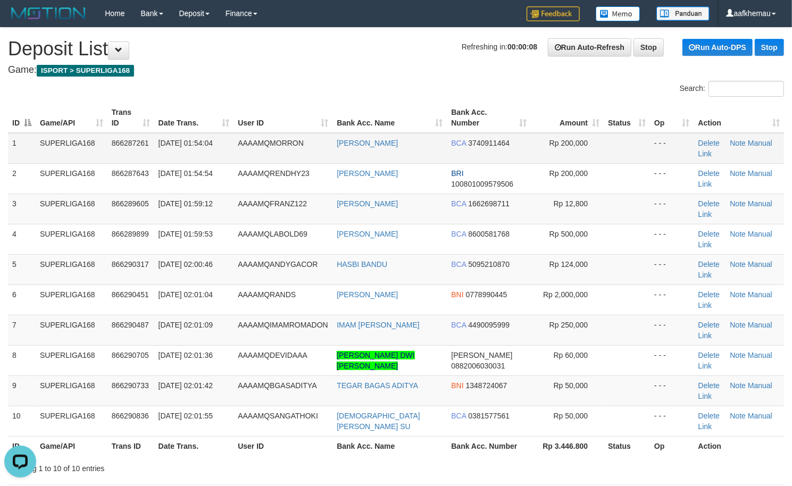
drag, startPoint x: 430, startPoint y: 143, endPoint x: 328, endPoint y: 149, distance: 102.3
click at [328, 149] on tr "1 SUPERLIGA168 866287261 02/09/2025 01:54:04 AAAAMQMORRON MUHAMMAD ASH SHADI BC…" at bounding box center [396, 148] width 776 height 31
click at [312, 74] on h4 "Game: ISPORT > SUPERLIGA168" at bounding box center [396, 70] width 776 height 11
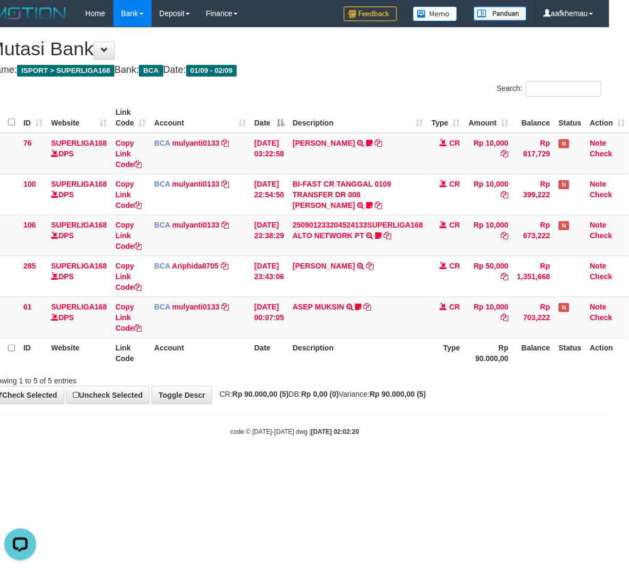
click at [355, 403] on div "**********" at bounding box center [294, 216] width 629 height 376
click at [356, 401] on div "**********" at bounding box center [294, 216] width 629 height 376
drag, startPoint x: 335, startPoint y: 441, endPoint x: 626, endPoint y: 436, distance: 291.5
click at [336, 441] on body "Toggle navigation Home Bank Account List Load By Website Group [ISPORT] SUPERLI…" at bounding box center [294, 231] width 629 height 463
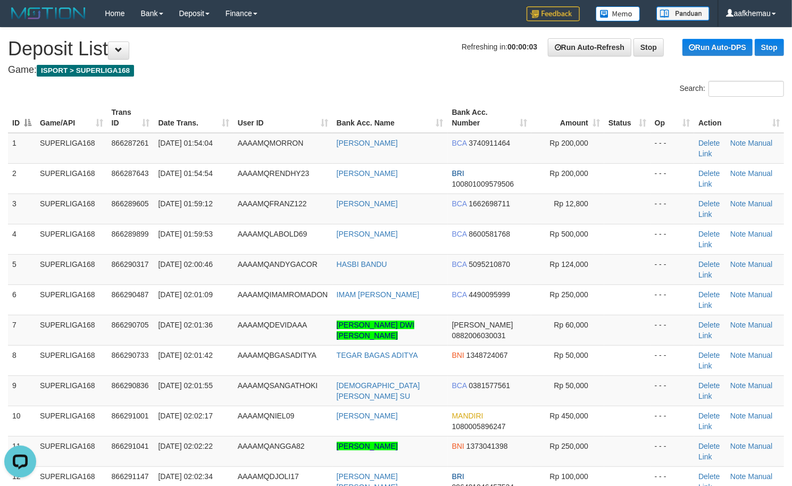
click at [396, 11] on div "Home Bank Account List Load By Website Group [ISPORT] SUPERLIGA168 By Load Grou…" at bounding box center [396, 13] width 776 height 27
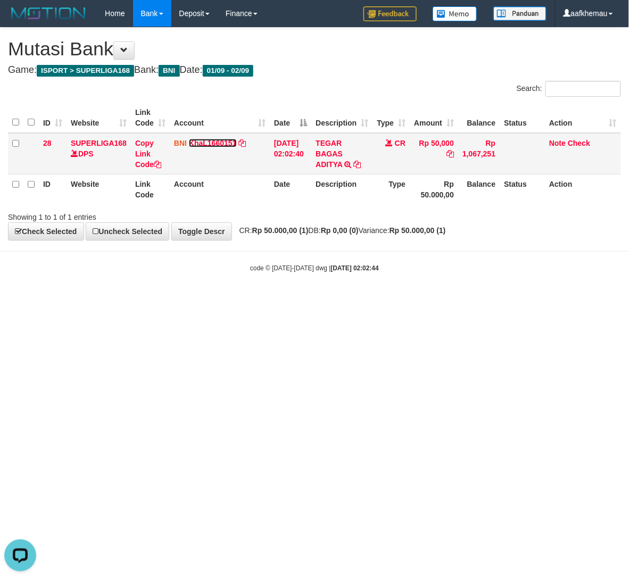
click at [213, 145] on link "KhaL1660151" at bounding box center [213, 143] width 48 height 9
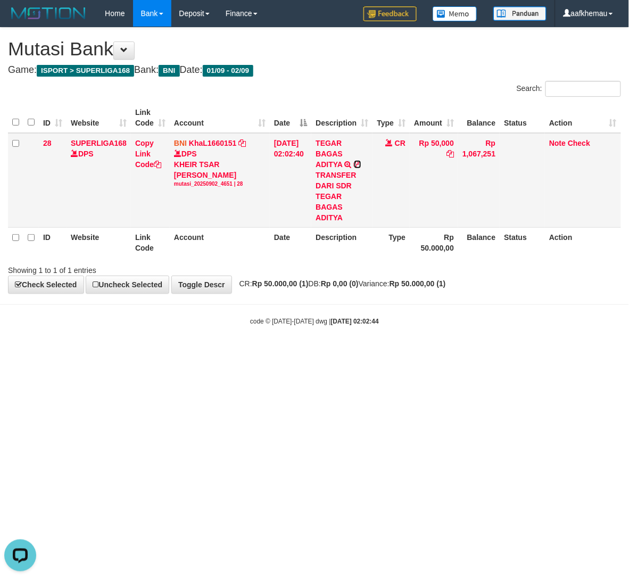
click at [361, 166] on icon at bounding box center [357, 164] width 7 height 7
click at [490, 353] on html "Toggle navigation Home Bank Account List Load By Website Group [ISPORT] SUPERLI…" at bounding box center [314, 176] width 629 height 353
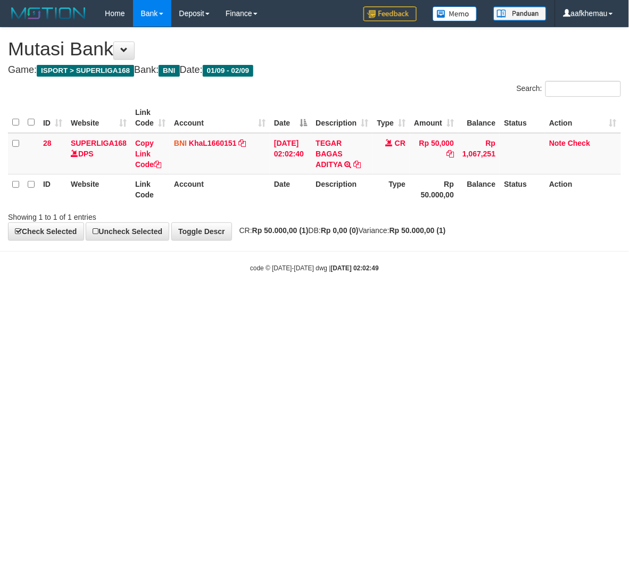
click at [430, 299] on html "Toggle navigation Home Bank Account List Load By Website Group [ISPORT] SUPERLI…" at bounding box center [314, 149] width 629 height 299
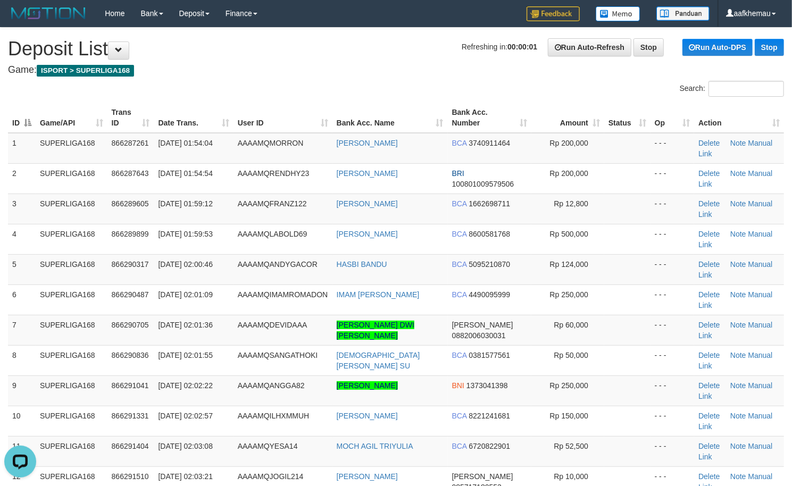
click at [266, 69] on h4 "Game: ISPORT > SUPERLIGA168" at bounding box center [396, 70] width 776 height 11
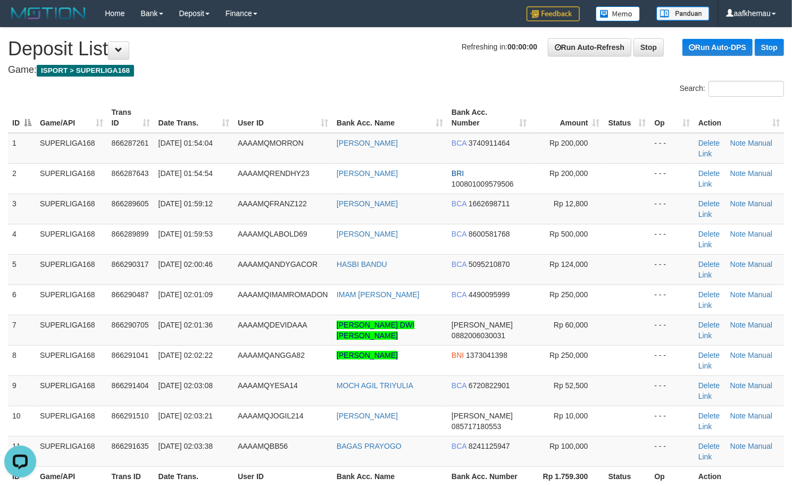
click at [230, 43] on h1 "Refreshing in: 00:00:00 Run Auto-Refresh Stop Run Auto-DPS Stop Deposit List" at bounding box center [396, 48] width 776 height 21
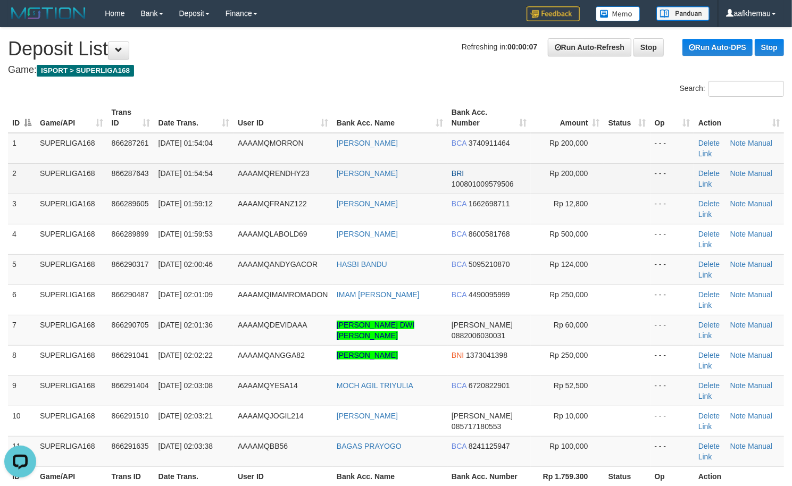
copy tr "[PERSON_NAME]"
drag, startPoint x: 417, startPoint y: 176, endPoint x: 330, endPoint y: 177, distance: 87.2
click at [330, 177] on tr "2 SUPERLIGA168 866287643 02/09/2025 01:54:54 AAAAMQRENDHY23 ARKADIUS FRANS BRI …" at bounding box center [396, 178] width 776 height 30
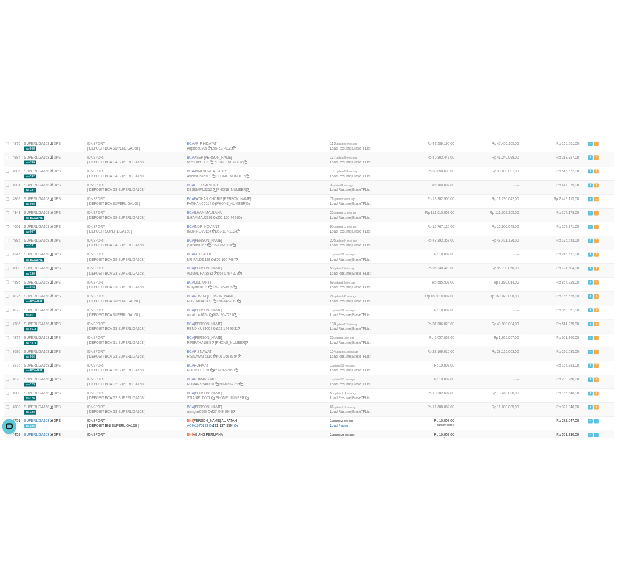
scroll to position [354, 0]
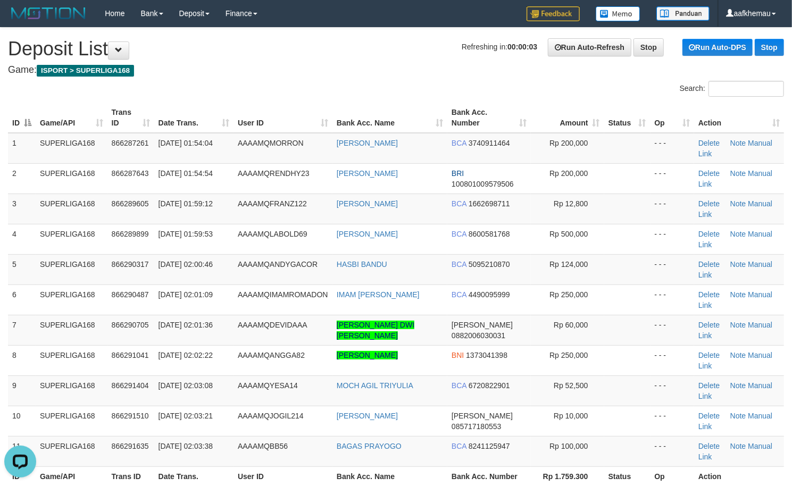
click at [373, 66] on h4 "Game: ISPORT > SUPERLIGA168" at bounding box center [396, 70] width 776 height 11
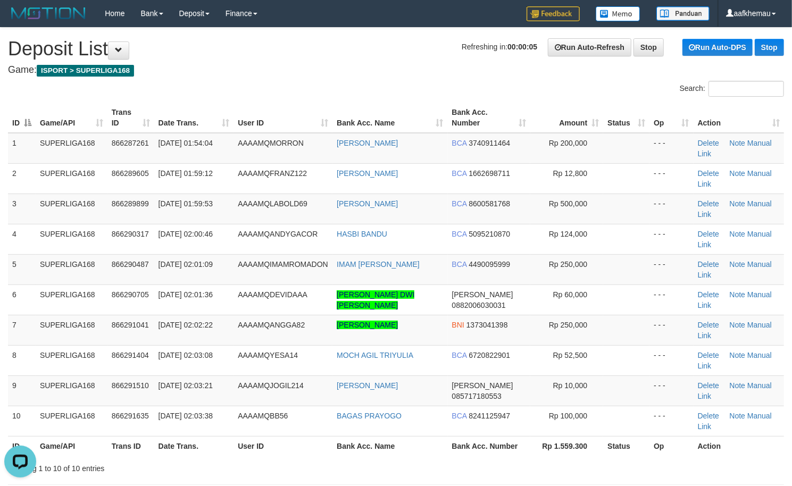
click at [354, 45] on h1 "Refreshing in: 00:00:05 Run Auto-Refresh Stop Run Auto-DPS Stop Deposit List" at bounding box center [396, 48] width 776 height 21
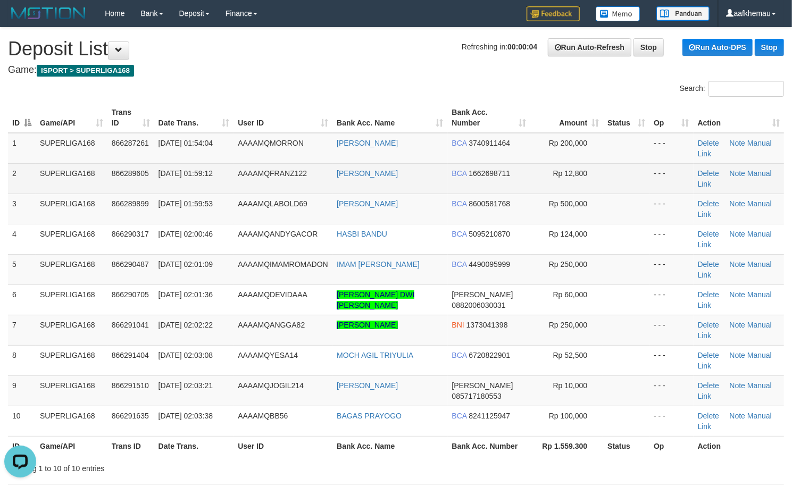
copy link "[PERSON_NAME]"
drag, startPoint x: 421, startPoint y: 188, endPoint x: 334, endPoint y: 183, distance: 87.3
click at [334, 183] on td "PARLIN FRANCYUS" at bounding box center [389, 178] width 115 height 30
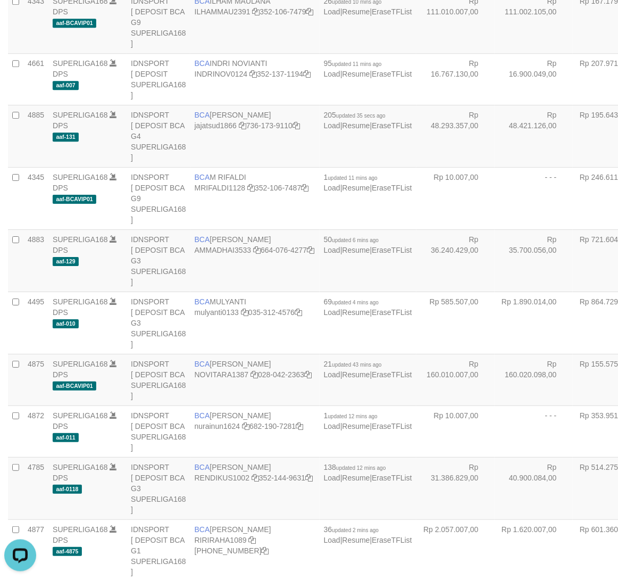
scroll to position [666, 0]
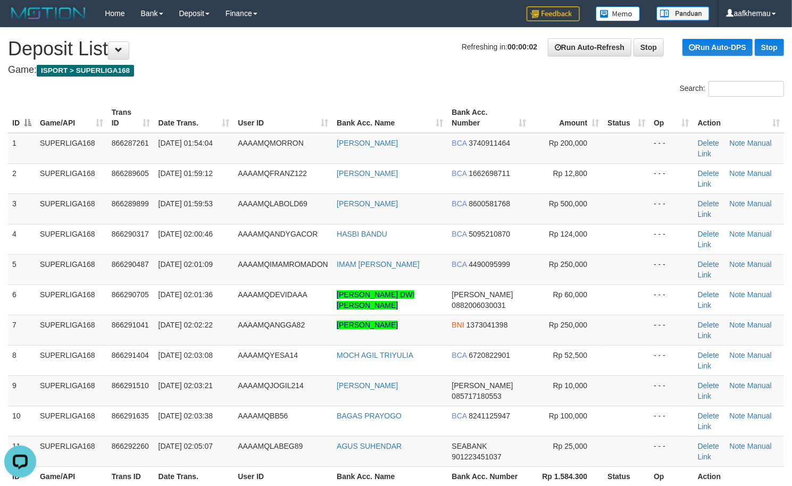
click at [278, 49] on h1 "Refreshing in: 00:00:02 Run Auto-Refresh Stop Run Auto-DPS Stop Deposit List" at bounding box center [396, 48] width 776 height 21
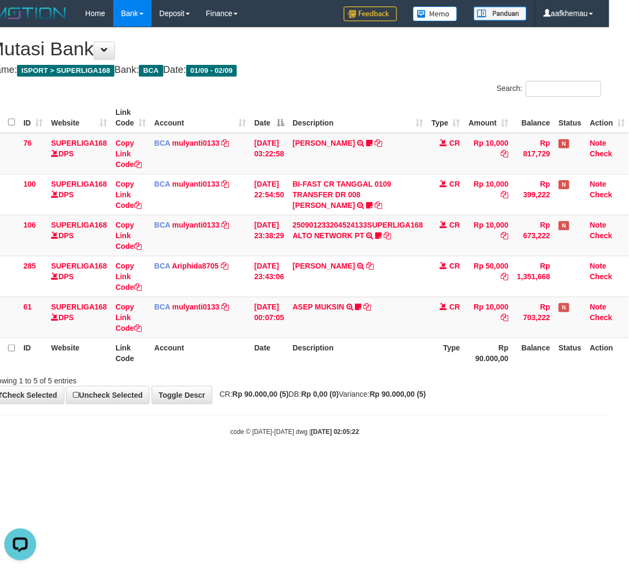
click at [407, 66] on h4 "Game: ISPORT > SUPERLIGA168 Bank: BCA Date: 01/09 - 02/09" at bounding box center [294, 70] width 613 height 11
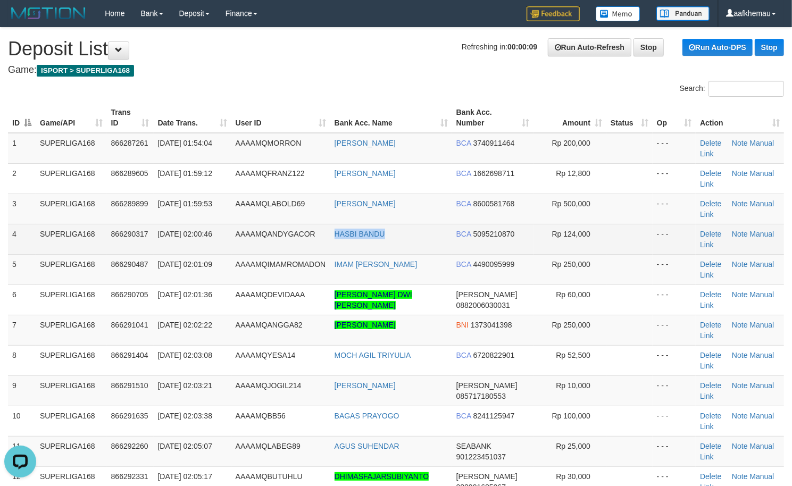
copy tr "HASBI BANDU"
drag, startPoint x: 398, startPoint y: 236, endPoint x: 324, endPoint y: 237, distance: 73.9
click at [324, 237] on tr "4 SUPERLIGA168 866290317 02/09/2025 02:00:46 AAAAMQANDYGACOR HASBI BANDU BCA 50…" at bounding box center [396, 239] width 776 height 30
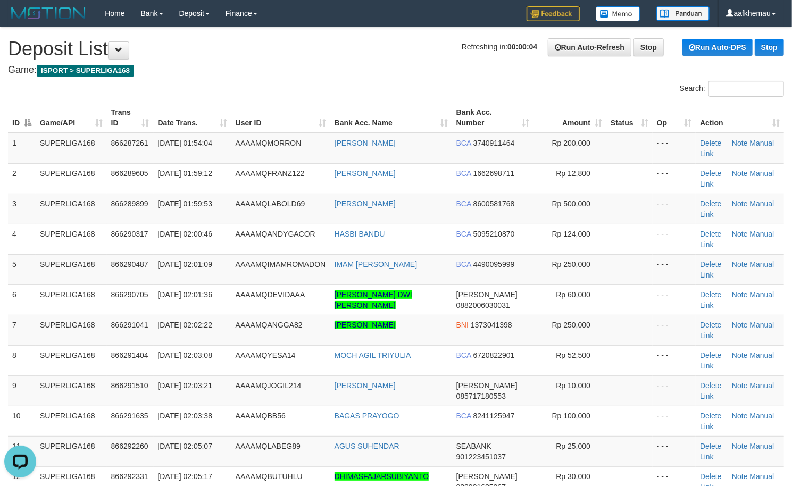
drag, startPoint x: 224, startPoint y: 69, endPoint x: 277, endPoint y: 98, distance: 60.2
click at [232, 67] on h4 "Game: ISPORT > SUPERLIGA168" at bounding box center [396, 70] width 776 height 11
copy link "IMAM [PERSON_NAME]"
drag, startPoint x: 371, startPoint y: 273, endPoint x: 331, endPoint y: 271, distance: 39.9
click at [331, 271] on td "IMAM ROMADON" at bounding box center [391, 269] width 122 height 30
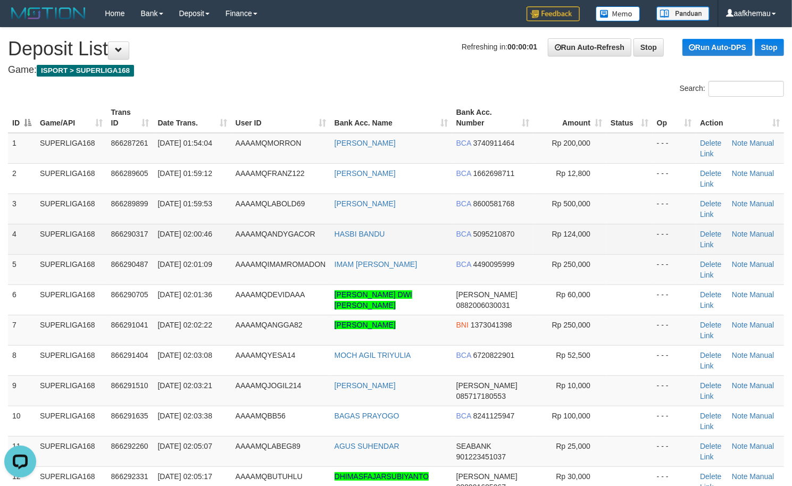
drag, startPoint x: 345, startPoint y: 57, endPoint x: 405, endPoint y: 247, distance: 199.3
click at [346, 58] on h1 "Refreshing in: 00:00:01 Run Auto-Refresh Stop Run Auto-DPS Stop Deposit List" at bounding box center [396, 48] width 776 height 21
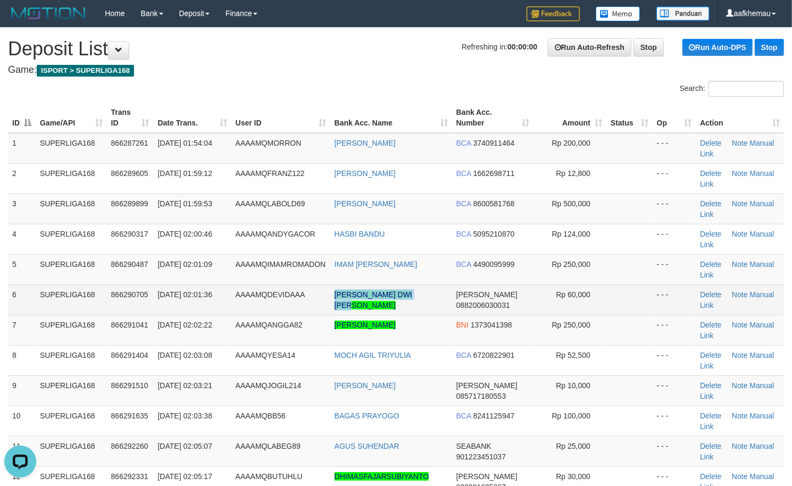
copy link "INDRA DWI WAHYU WIDODO"
drag, startPoint x: 435, startPoint y: 303, endPoint x: 335, endPoint y: 305, distance: 99.5
click at [335, 305] on td "INDRA DWI WAHYU WIDODO" at bounding box center [391, 300] width 122 height 30
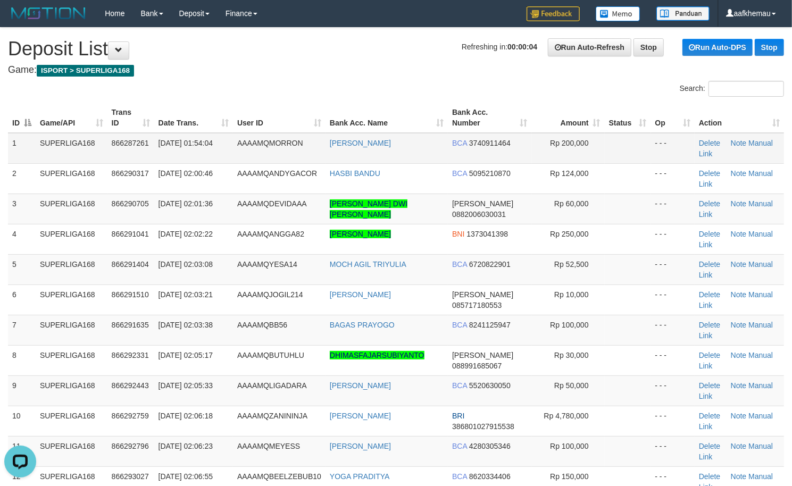
drag, startPoint x: 430, startPoint y: 139, endPoint x: 325, endPoint y: 143, distance: 104.3
click at [325, 143] on td "MUHAMMAD ASH SHADI" at bounding box center [386, 148] width 122 height 31
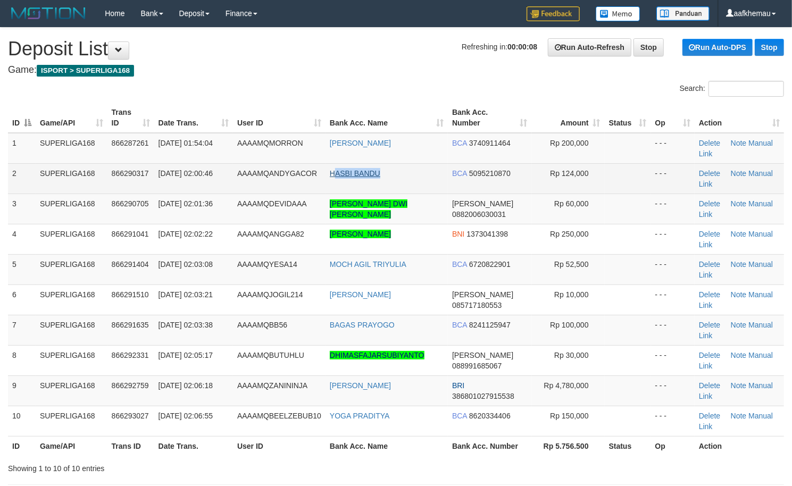
copy link "ASBI BANDU"
drag, startPoint x: 409, startPoint y: 173, endPoint x: 332, endPoint y: 171, distance: 76.6
click at [332, 171] on td "HASBI BANDU" at bounding box center [386, 178] width 122 height 30
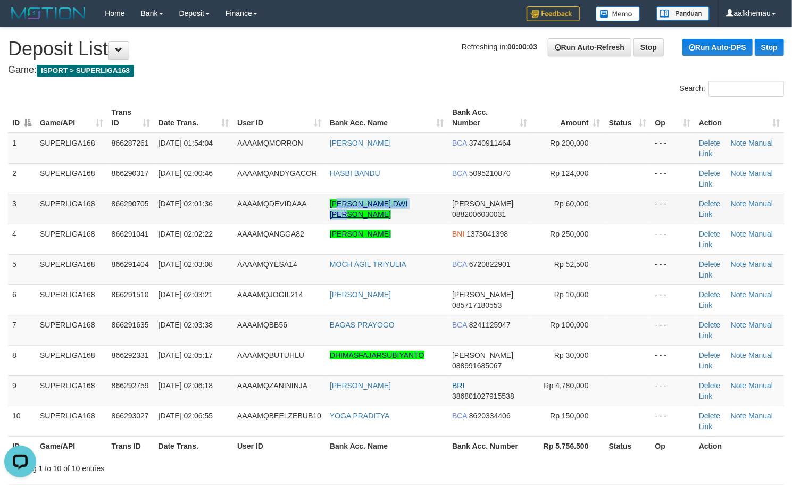
copy link "DRA DWI WAHYU WIDODO"
drag, startPoint x: 436, startPoint y: 203, endPoint x: 336, endPoint y: 203, distance: 100.0
click at [336, 203] on td "[PERSON_NAME] DWI [PERSON_NAME]" at bounding box center [386, 209] width 122 height 30
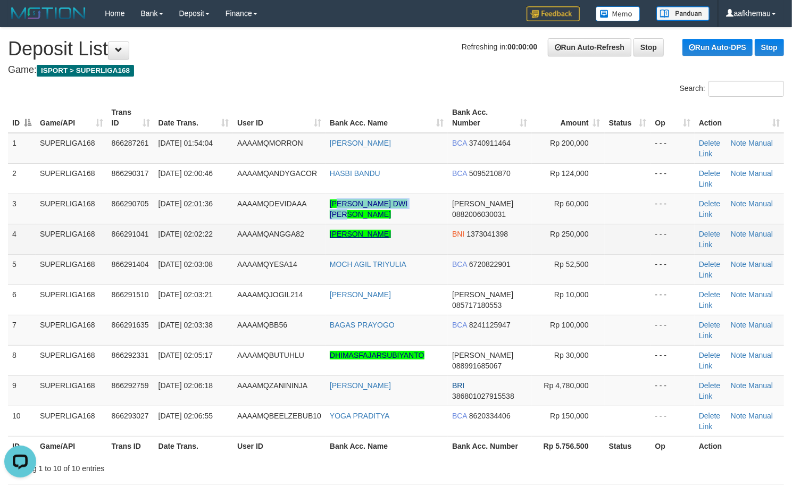
copy link "N ERWIN HUTAGALUNG"
drag, startPoint x: 437, startPoint y: 235, endPoint x: 345, endPoint y: 237, distance: 92.0
click at [345, 237] on td "JUAN ERWIN HUTAGALUNG" at bounding box center [386, 239] width 122 height 30
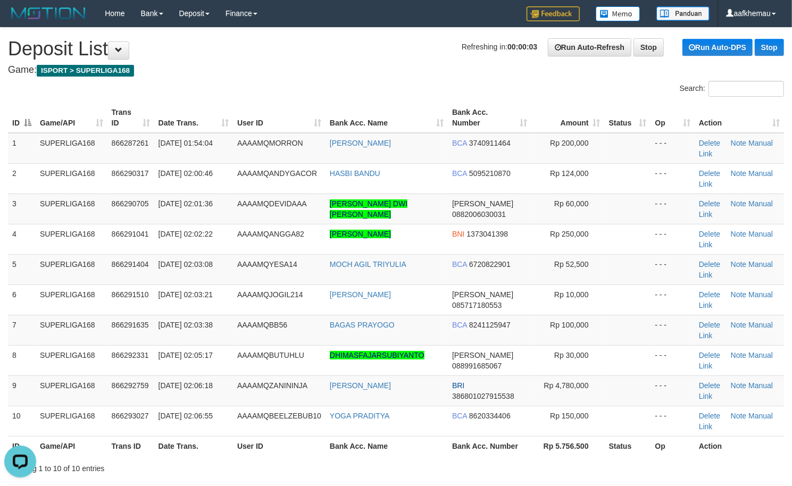
click at [246, 65] on h4 "Game: ISPORT > SUPERLIGA168" at bounding box center [396, 70] width 776 height 11
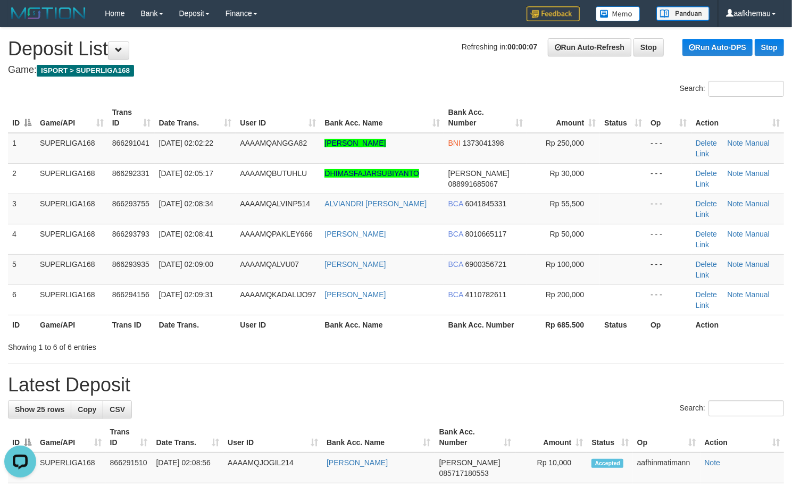
click at [369, 68] on h4 "Game: ISPORT > SUPERLIGA168" at bounding box center [396, 70] width 776 height 11
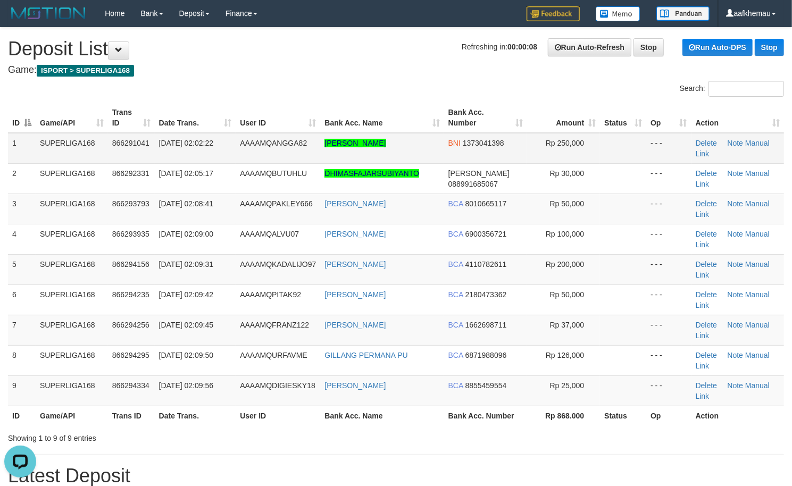
drag, startPoint x: 428, startPoint y: 143, endPoint x: 318, endPoint y: 147, distance: 110.2
click at [318, 147] on tr "1 SUPERLIGA168 866291041 [DATE] 02:02:22 AAAAMQANGGA82 [PERSON_NAME] BNI 137304…" at bounding box center [396, 148] width 776 height 31
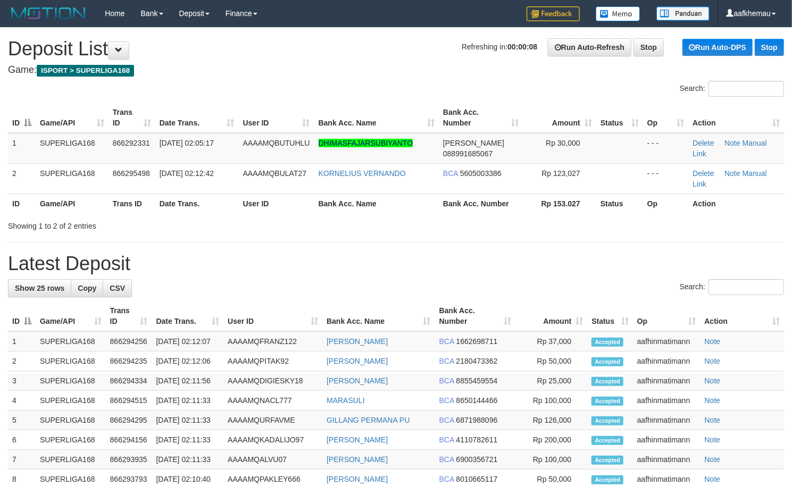
drag, startPoint x: 299, startPoint y: 71, endPoint x: 381, endPoint y: 143, distance: 109.3
click at [300, 73] on h4 "Game: ISPORT > SUPERLIGA168" at bounding box center [396, 70] width 776 height 11
drag, startPoint x: 415, startPoint y: 143, endPoint x: 328, endPoint y: 143, distance: 87.2
click at [328, 143] on td "DHIMASFAJARSUBIYANTO" at bounding box center [376, 148] width 124 height 31
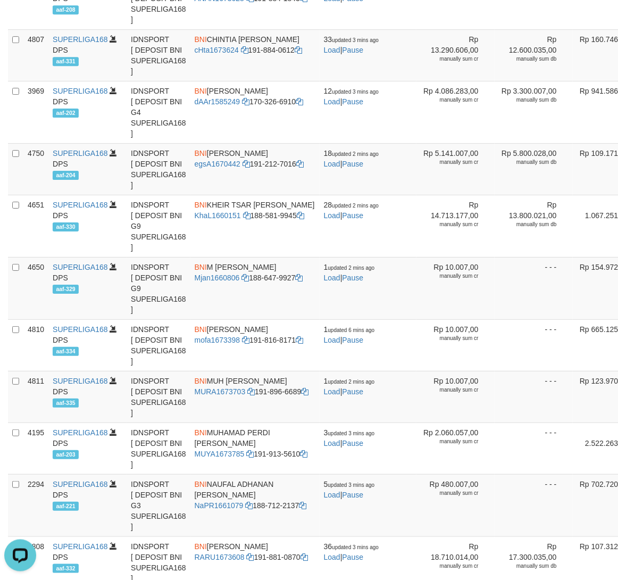
scroll to position [973, 0]
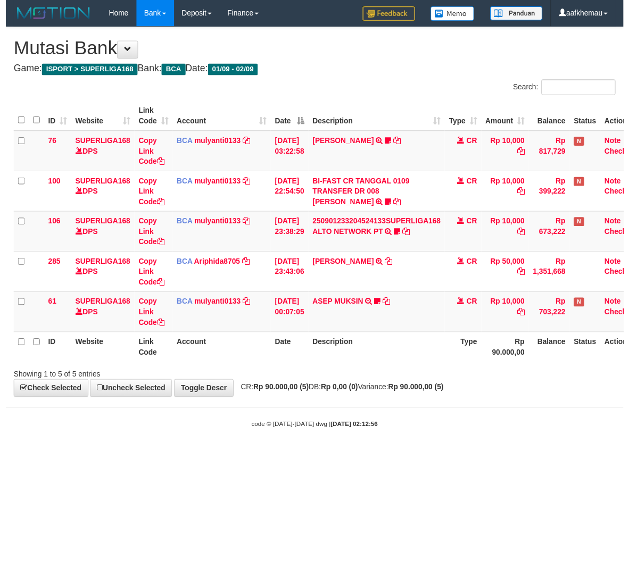
scroll to position [0, 27]
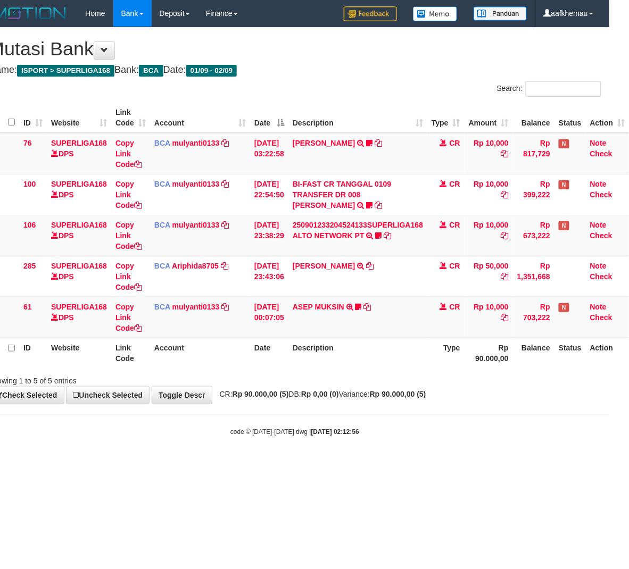
click at [356, 463] on body "Toggle navigation Home Bank Account List Load By Website Group [ISPORT] SUPERLI…" at bounding box center [294, 231] width 629 height 463
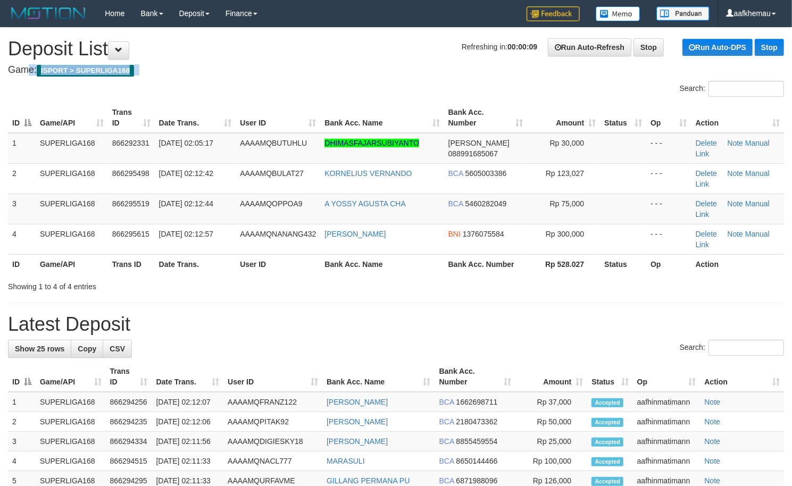
drag, startPoint x: 307, startPoint y: 58, endPoint x: 304, endPoint y: 69, distance: 11.0
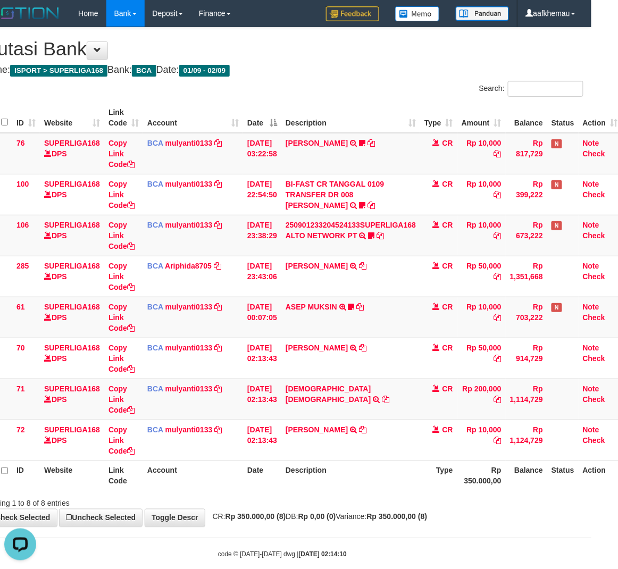
click at [444, 93] on div "Search:" at bounding box center [436, 90] width 293 height 19
click at [445, 69] on h4 "Game: ISPORT > SUPERLIGA168 Bank: BCA Date: 01/09 - 02/09" at bounding box center [282, 70] width 602 height 11
click at [365, 527] on div "**********" at bounding box center [282, 277] width 618 height 499
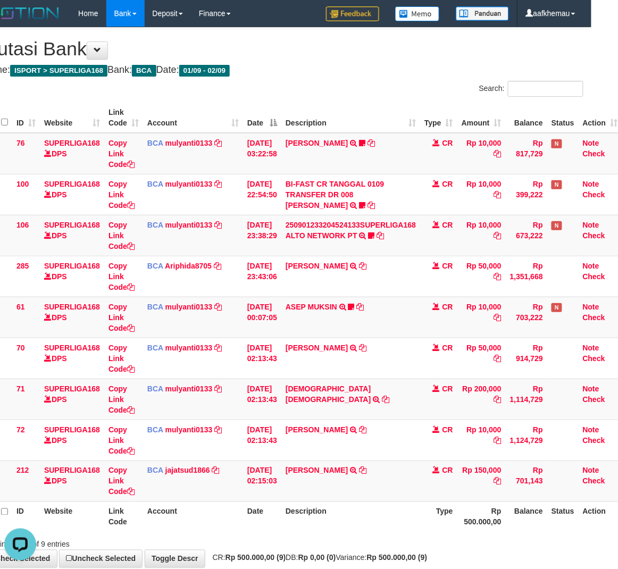
click at [405, 83] on div "Search:" at bounding box center [436, 90] width 293 height 19
click at [336, 66] on h4 "Game: ISPORT > SUPERLIGA168 Bank: BCA Date: 01/09 - 02/09" at bounding box center [282, 70] width 602 height 11
click at [369, 514] on th "Description" at bounding box center [350, 517] width 139 height 30
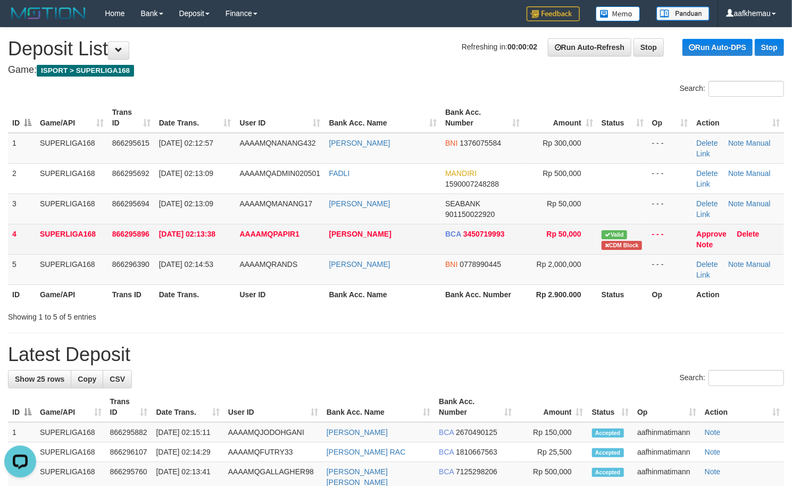
copy link "ZULFANDI MANAHAN"
drag, startPoint x: 362, startPoint y: 249, endPoint x: 325, endPoint y: 250, distance: 36.7
click at [325, 250] on td "ZULFANDI MANAHAN" at bounding box center [383, 239] width 116 height 30
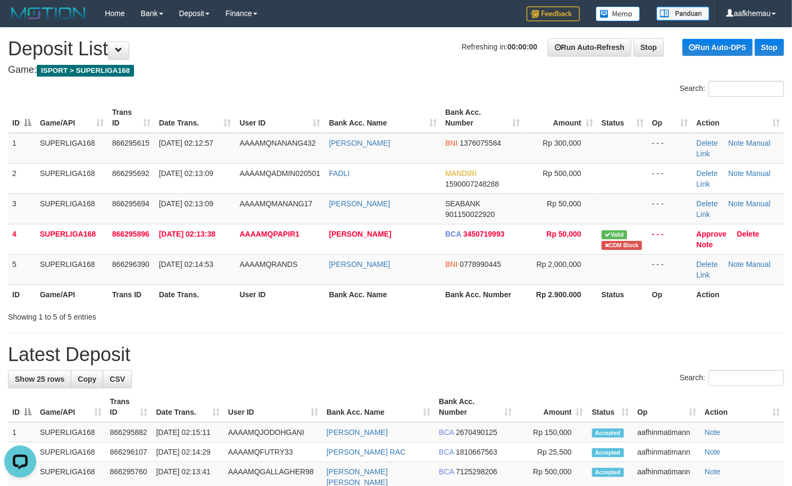
drag, startPoint x: 395, startPoint y: 28, endPoint x: 379, endPoint y: 60, distance: 35.0
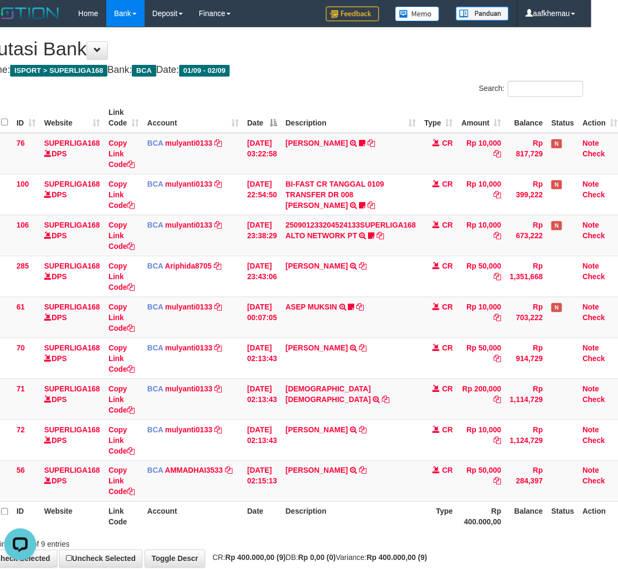
click at [443, 533] on div "ID Website Link Code Account Date Description Type Amount Balance Status Action…" at bounding box center [282, 317] width 618 height 436
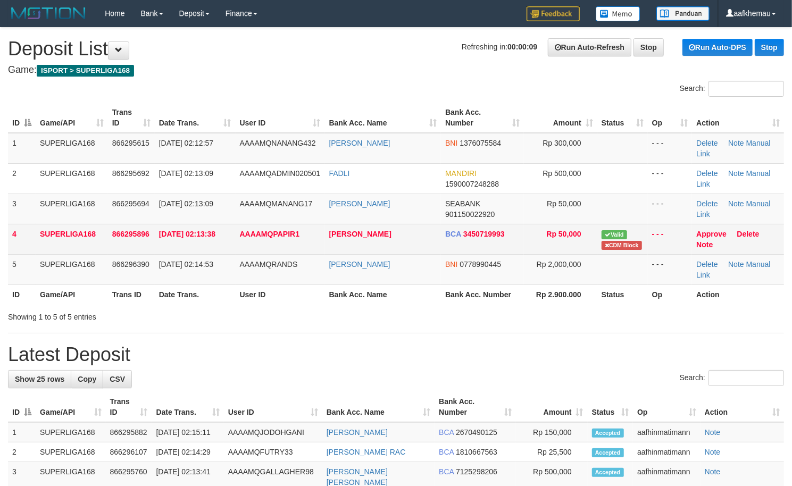
drag, startPoint x: 0, startPoint y: 0, endPoint x: 274, endPoint y: 240, distance: 364.8
click at [274, 240] on td "AAAAMQPAPIR1" at bounding box center [280, 239] width 89 height 30
copy span "PAPIR1"
drag, startPoint x: 306, startPoint y: 235, endPoint x: 313, endPoint y: 23, distance: 211.8
click at [273, 236] on td "AAAAMQPAPIR1" at bounding box center [280, 239] width 89 height 30
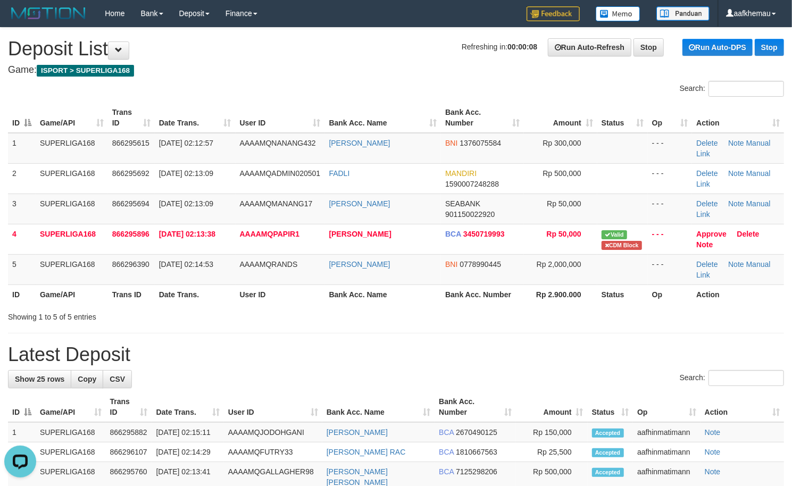
click at [310, 26] on div "Home Bank Account List Load By Website Group [ISPORT] SUPERLIGA168 By Load Grou…" at bounding box center [396, 13] width 776 height 27
click at [325, 56] on h1 "Refreshing in: 00:00:05 Run Auto-Refresh Stop Run Auto-DPS Stop Deposit List" at bounding box center [396, 48] width 776 height 21
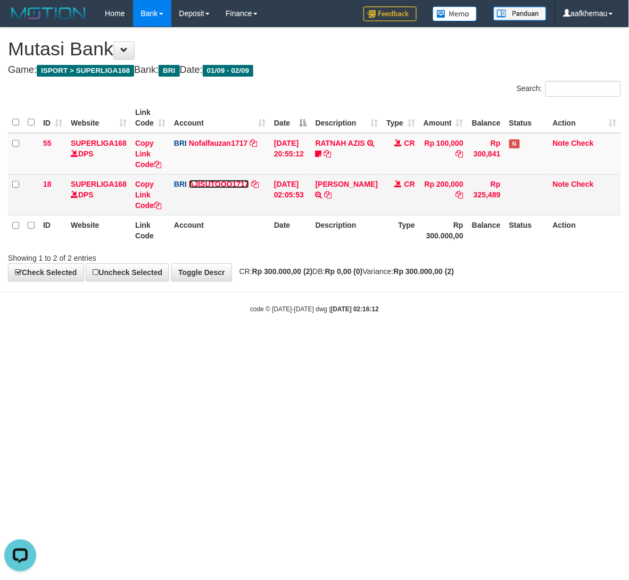
click at [201, 183] on link "AJISUTOOO1717" at bounding box center [219, 184] width 60 height 9
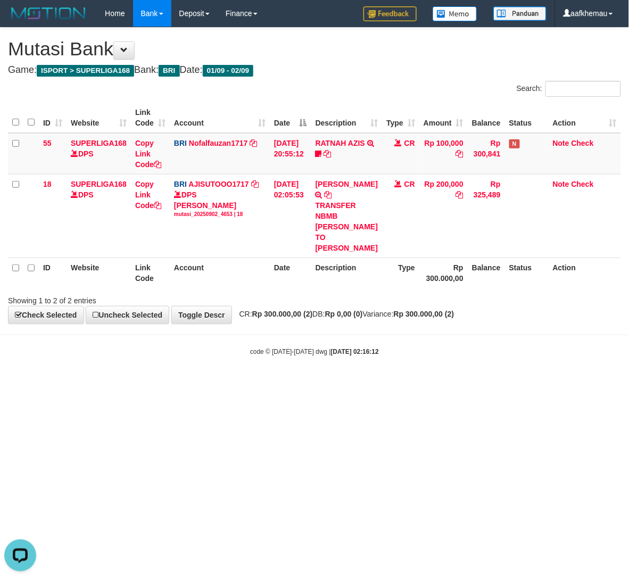
click at [315, 371] on body "Toggle navigation Home Bank Account List Load By Website Group [ISPORT] SUPERLI…" at bounding box center [314, 191] width 629 height 383
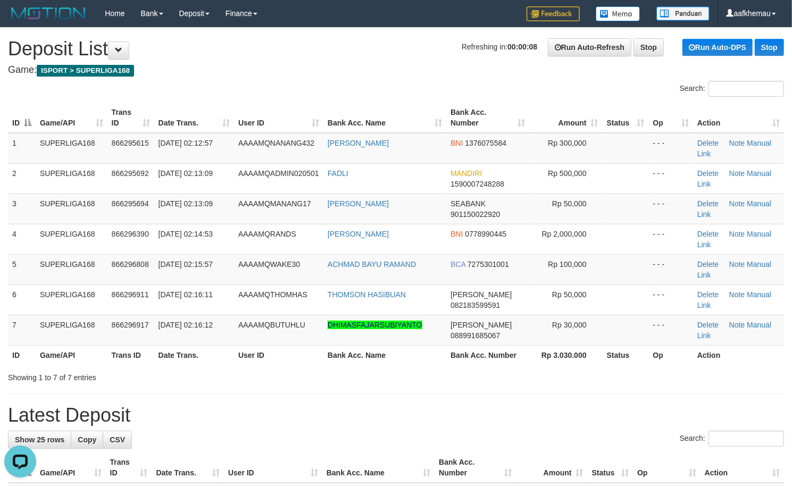
click at [508, 415] on h1 "Latest Deposit" at bounding box center [396, 415] width 776 height 21
click at [349, 56] on h1 "Refreshing in: 00:00:07 Run Auto-Refresh Stop Run Auto-DPS Stop Deposit List" at bounding box center [396, 48] width 776 height 21
click at [343, 74] on h4 "Game: ISPORT > SUPERLIGA168" at bounding box center [396, 70] width 776 height 11
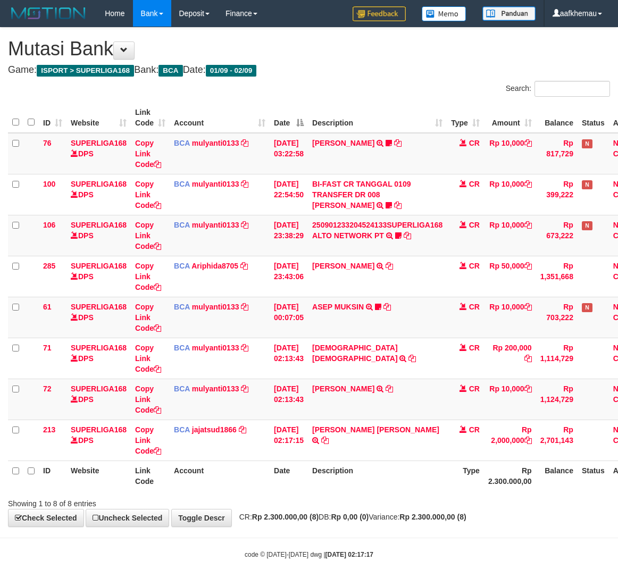
scroll to position [0, 27]
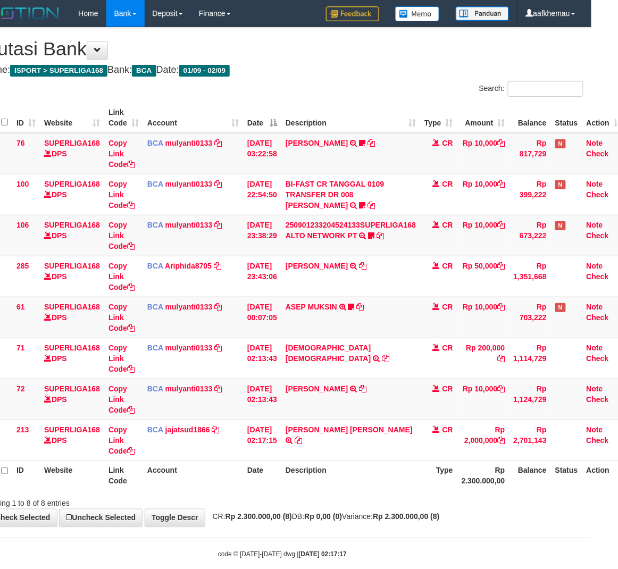
click at [409, 505] on div "Showing 1 to 8 of 8 entries" at bounding box center [282, 501] width 618 height 15
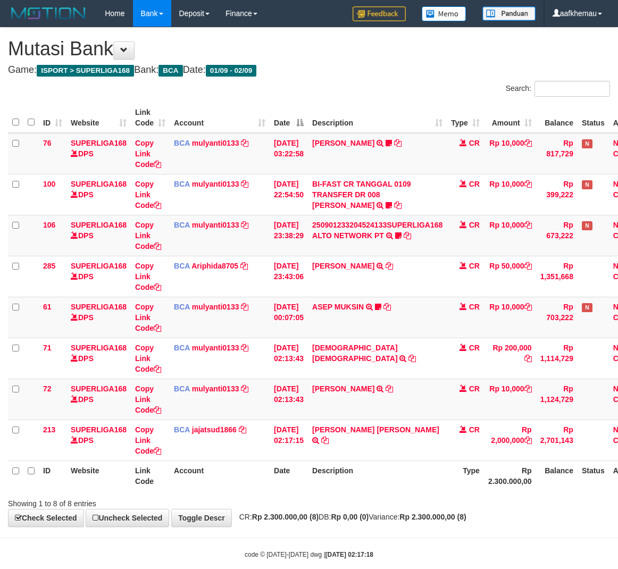
scroll to position [0, 27]
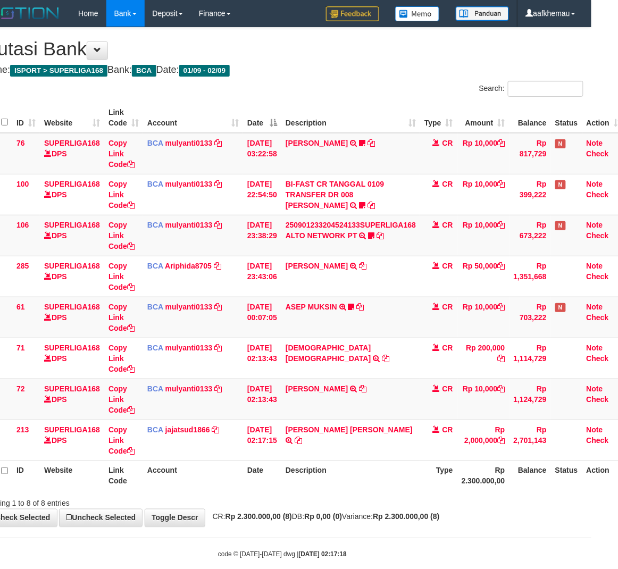
click at [409, 504] on div "Showing 1 to 8 of 8 entries" at bounding box center [282, 501] width 618 height 15
click at [382, 83] on div "Search:" at bounding box center [436, 90] width 293 height 19
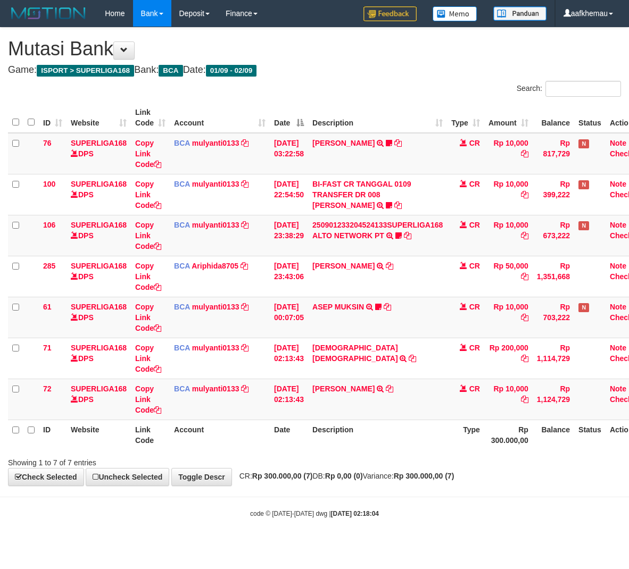
scroll to position [0, 27]
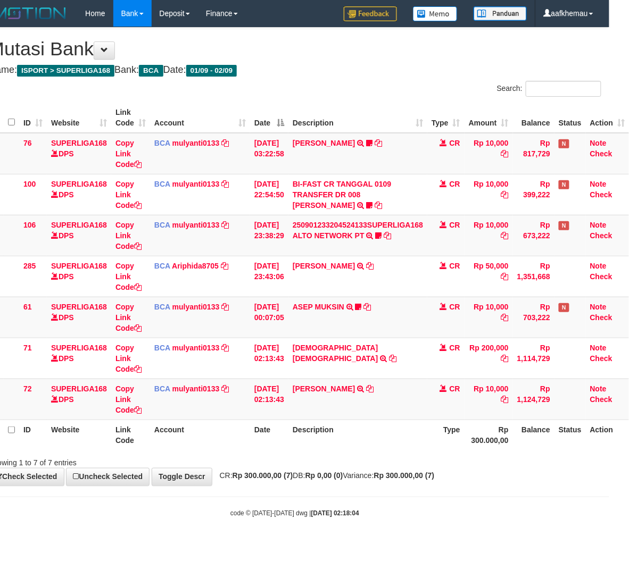
click at [405, 91] on div "Search:" at bounding box center [452, 90] width 298 height 19
click at [173, 394] on td "BCA mulyanti0133 DPS MULYANTI mutasi_20250902_4495 | 72 mutasi_20250902_4495 | …" at bounding box center [200, 399] width 100 height 41
click at [176, 389] on link "mulyanti0133" at bounding box center [195, 389] width 47 height 9
click at [173, 394] on td "BCA mulyanti0133 DPS MULYANTI mutasi_20250902_4495 | 72 mutasi_20250902_4495 | …" at bounding box center [200, 399] width 100 height 41
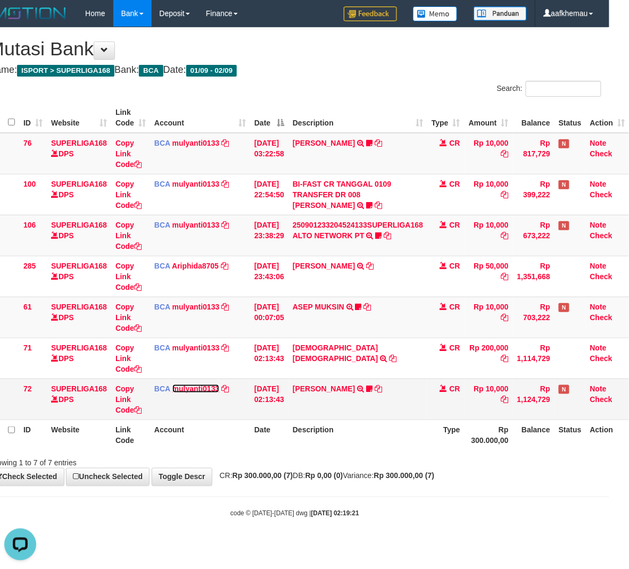
click at [186, 388] on link "mulyanti0133" at bounding box center [195, 389] width 47 height 9
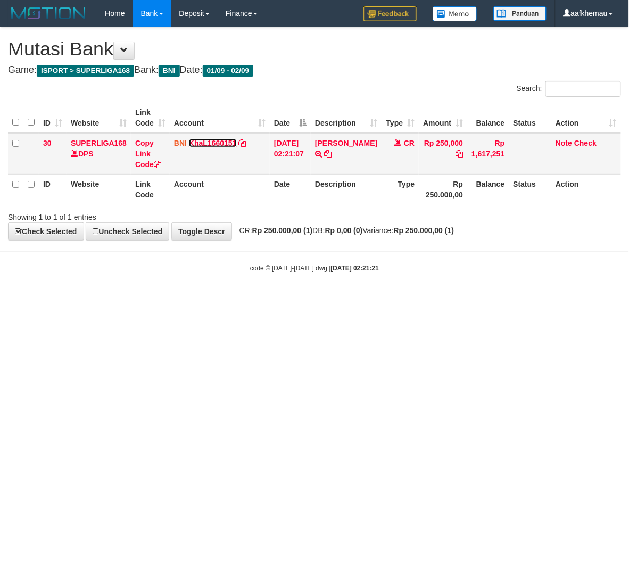
click at [217, 143] on link "KhaL1660151" at bounding box center [213, 143] width 48 height 9
click at [319, 157] on icon at bounding box center [318, 153] width 7 height 7
